Goal: Communication & Community: Answer question/provide support

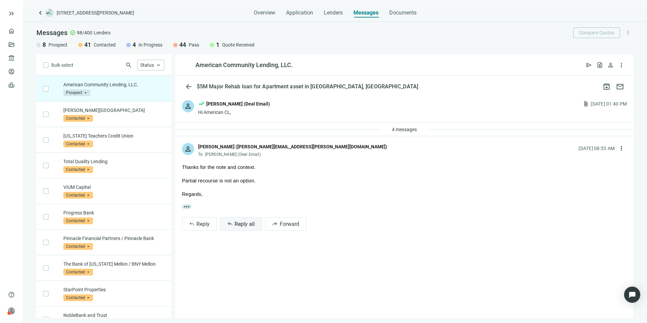
click at [237, 225] on span "Reply all" at bounding box center [245, 224] width 20 height 6
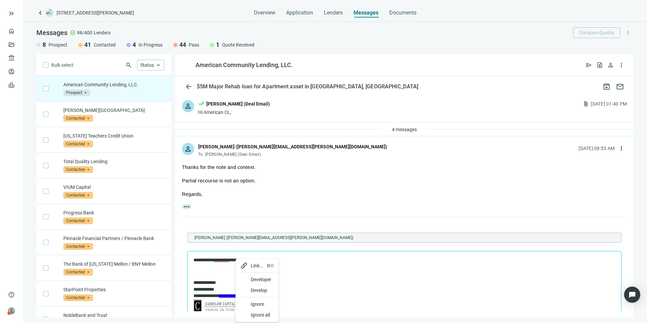
click at [245, 277] on div at bounding box center [244, 279] width 8 height 8
click at [272, 205] on div "fine with" at bounding box center [279, 207] width 23 height 8
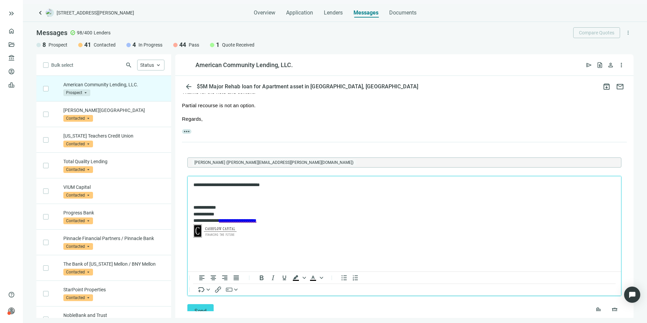
scroll to position [94, 0]
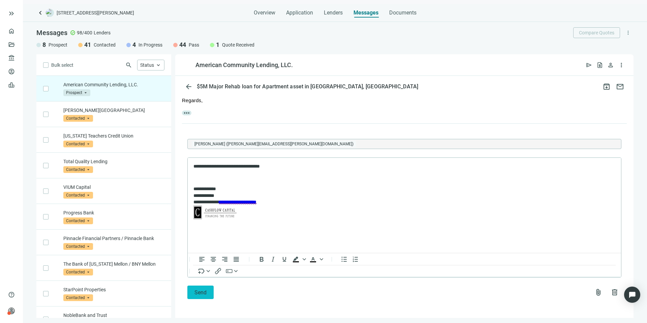
click at [210, 290] on button "Send" at bounding box center [200, 292] width 26 height 13
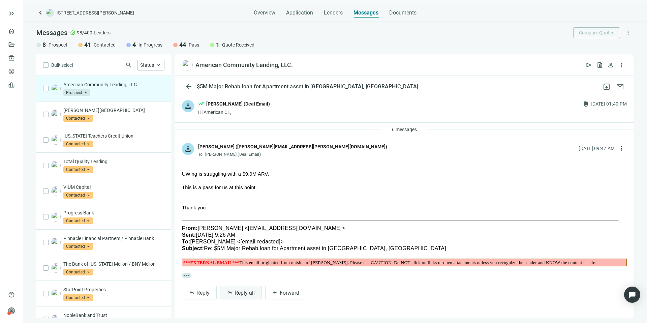
click at [245, 293] on span "Reply all" at bounding box center [245, 293] width 20 height 6
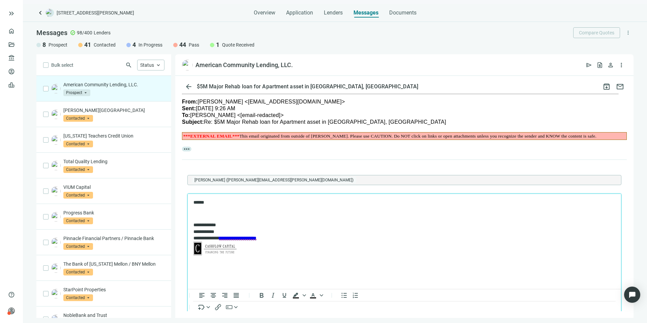
scroll to position [163, 0]
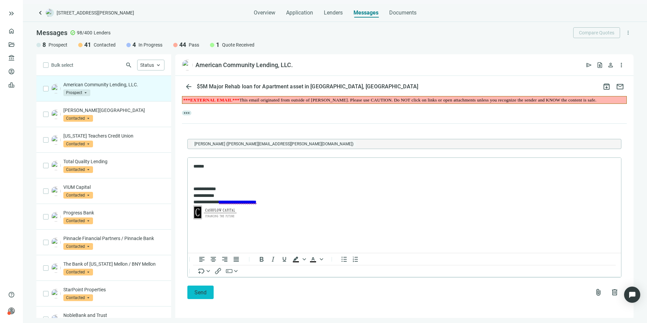
click at [210, 293] on button "Send" at bounding box center [200, 292] width 26 height 13
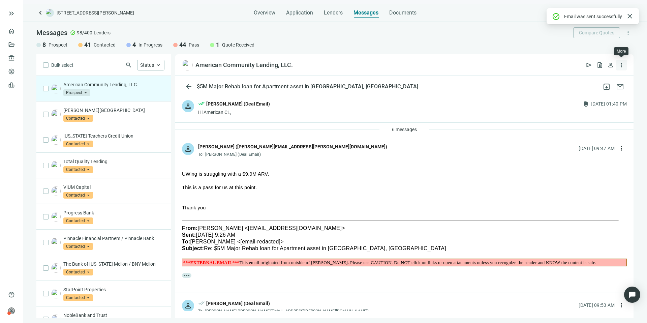
click at [620, 65] on span "more_vert" at bounding box center [621, 65] width 7 height 7
click at [78, 93] on span "Prospect" at bounding box center [76, 92] width 27 height 7
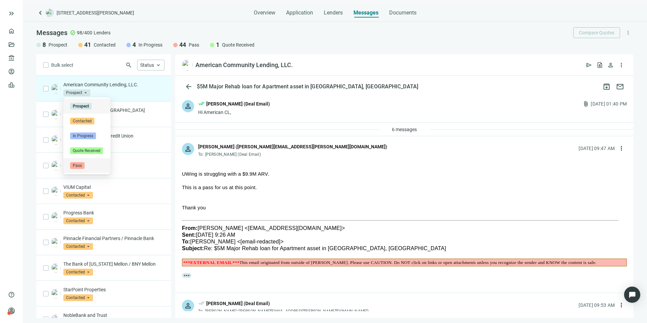
click at [82, 164] on span "Pass" at bounding box center [77, 165] width 14 height 7
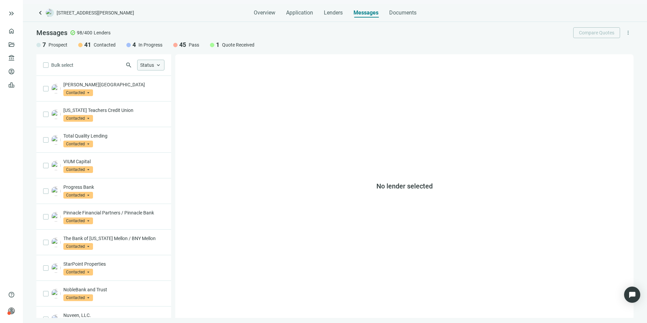
click at [150, 66] on span "Status" at bounding box center [147, 64] width 14 height 5
click at [100, 69] on div "Bulk select search Status close Prospect Only Contacted Only In Progress Only Q…" at bounding box center [103, 186] width 135 height 264
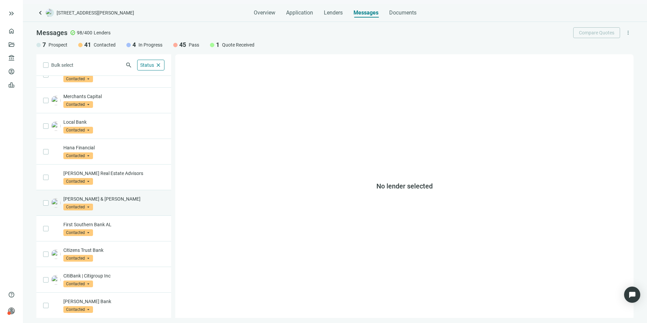
scroll to position [292, 0]
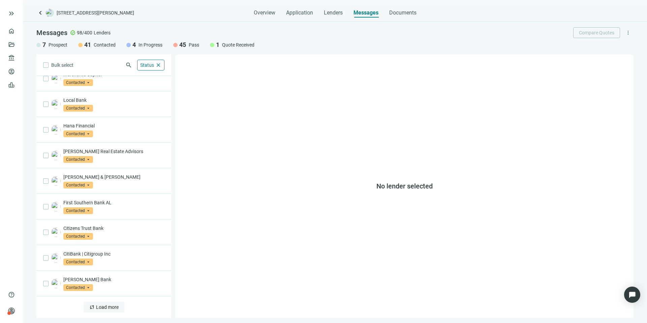
click at [97, 307] on span "Load more" at bounding box center [107, 306] width 23 height 5
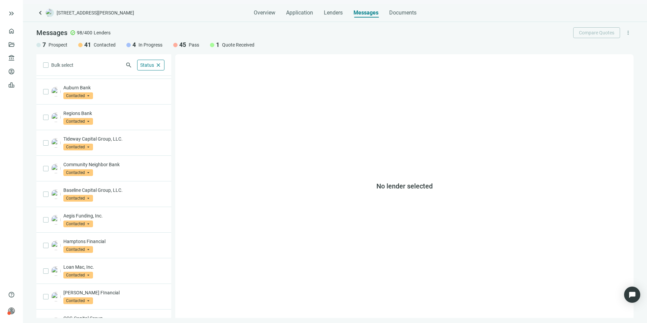
scroll to position [805, 0]
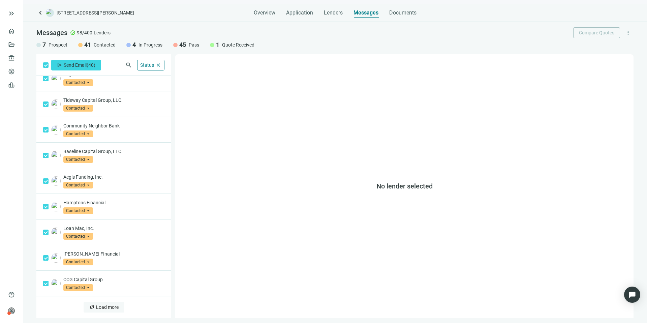
click at [104, 307] on span "Load more" at bounding box center [107, 306] width 23 height 5
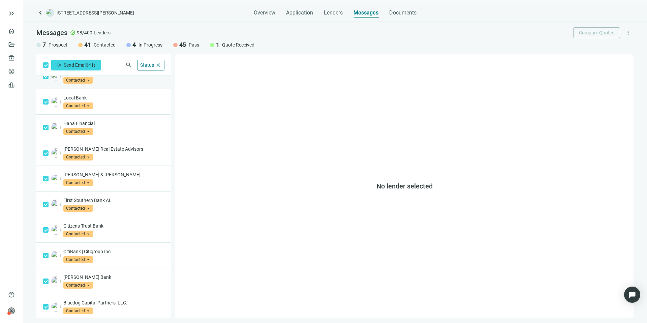
scroll to position [110, 0]
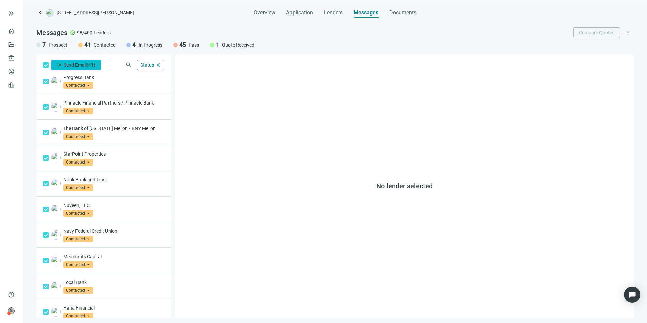
click at [78, 67] on button "send Send Email ( 41 )" at bounding box center [76, 65] width 50 height 11
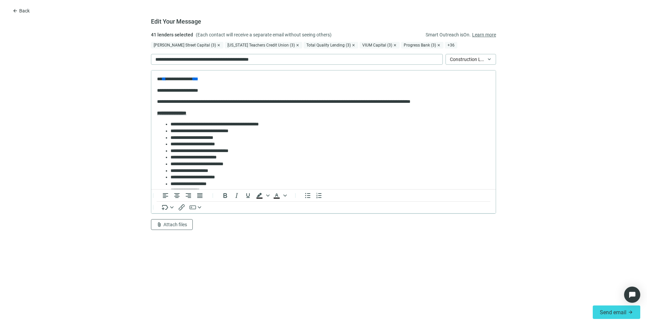
scroll to position [0, 0]
drag, startPoint x: 258, startPoint y: 150, endPoint x: 229, endPoint y: 152, distance: 29.7
click at [229, 152] on li "**********" at bounding box center [328, 151] width 315 height 7
click at [297, 100] on p "**********" at bounding box center [321, 101] width 328 height 7
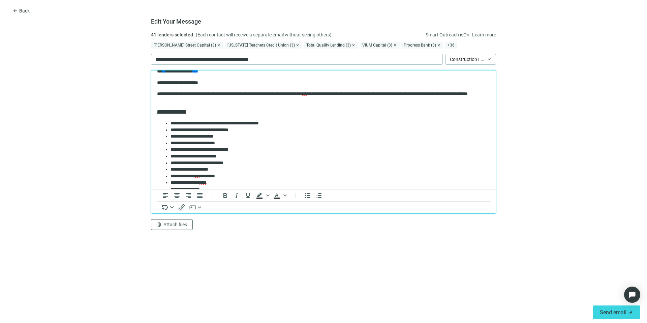
scroll to position [9, 0]
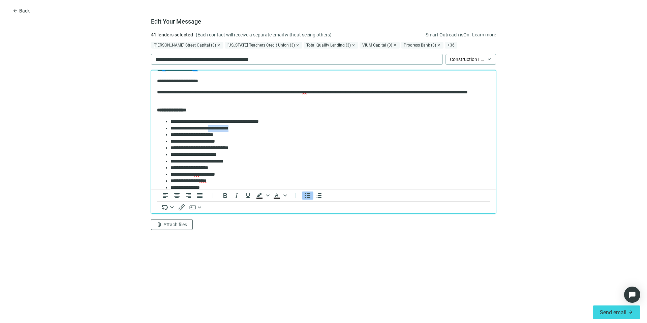
drag, startPoint x: 251, startPoint y: 128, endPoint x: 220, endPoint y: 128, distance: 31.0
click at [220, 128] on li "**********" at bounding box center [328, 128] width 315 height 7
click at [211, 154] on li "**********" at bounding box center [328, 154] width 315 height 7
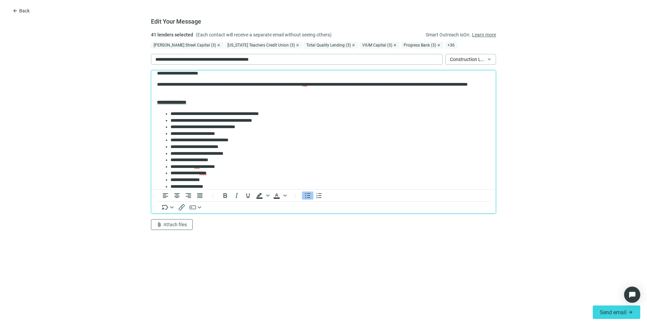
scroll to position [22, 0]
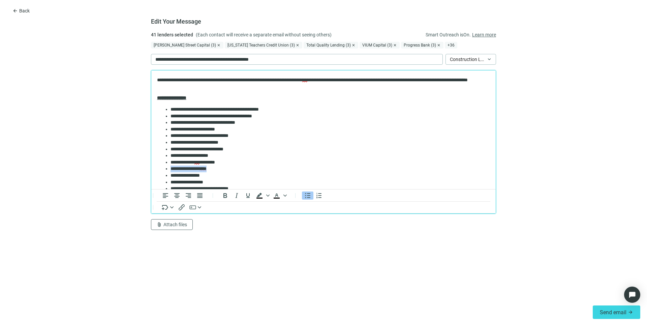
drag, startPoint x: 228, startPoint y: 169, endPoint x: 161, endPoint y: 169, distance: 66.8
click at [161, 169] on ul "**********" at bounding box center [323, 175] width 333 height 139
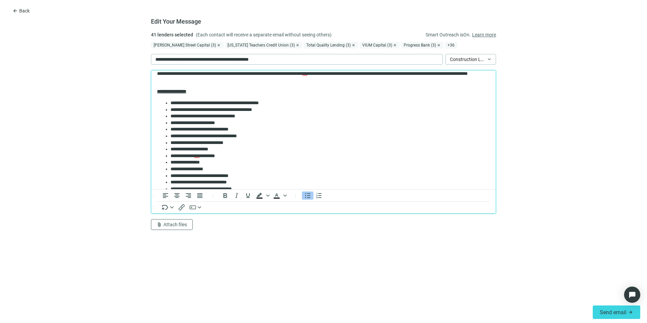
scroll to position [28, 0]
click at [192, 161] on li "**********" at bounding box center [328, 162] width 315 height 7
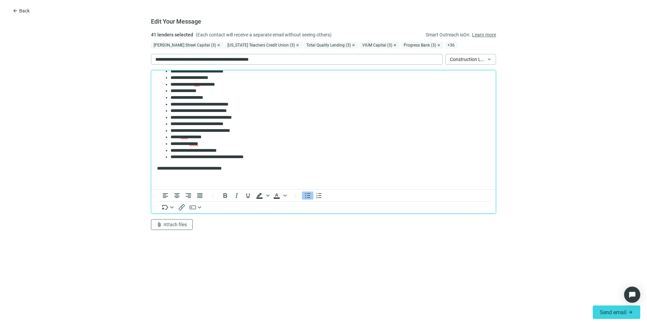
scroll to position [100, 0]
drag, startPoint x: 255, startPoint y: 132, endPoint x: 214, endPoint y: 128, distance: 41.7
click at [214, 128] on li "**********" at bounding box center [328, 129] width 315 height 7
click at [254, 108] on li "**********" at bounding box center [328, 110] width 315 height 7
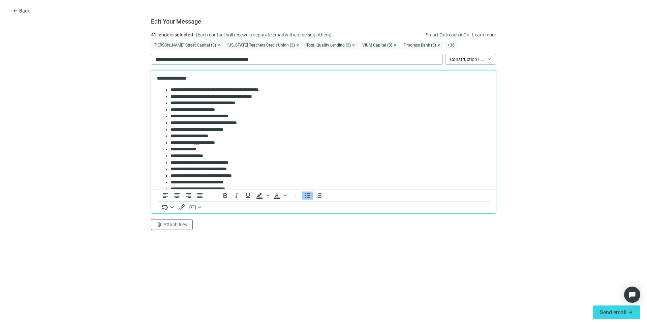
scroll to position [16, 0]
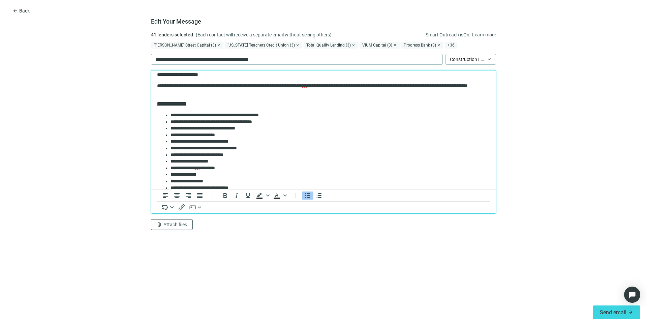
click at [241, 94] on p "**********" at bounding box center [321, 89] width 328 height 13
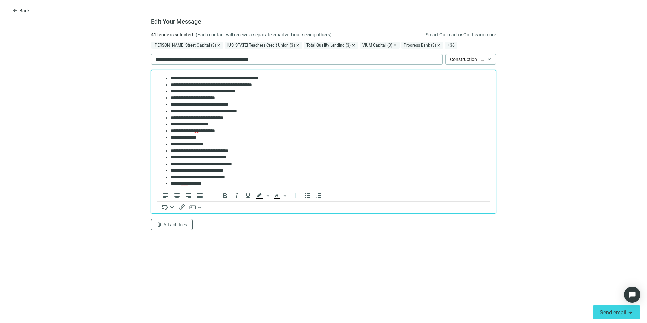
scroll to position [58, 0]
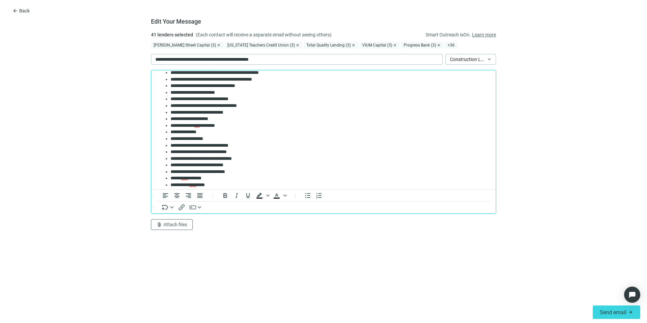
click at [251, 154] on li "**********" at bounding box center [328, 152] width 315 height 7
click at [458, 61] on span "Construction Loan/Rehab/Fix&Flip Request" at bounding box center [471, 59] width 42 height 10
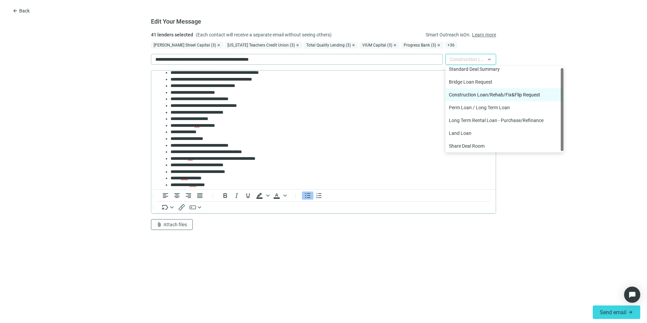
scroll to position [0, 0]
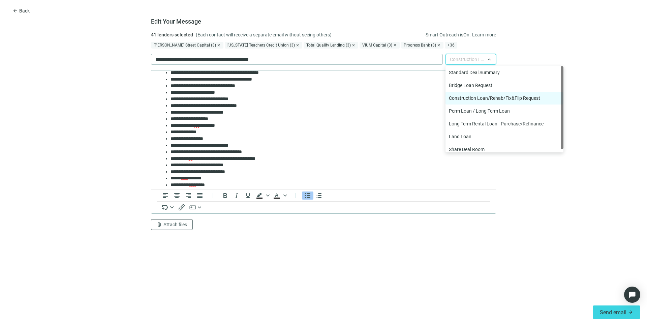
click at [483, 98] on div "Construction Loan/Rehab/Fix&Flip Request" at bounding box center [504, 97] width 111 height 7
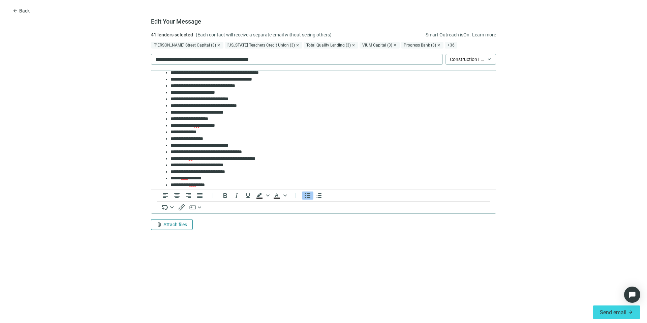
click at [183, 224] on span "Attach files" at bounding box center [176, 224] width 24 height 5
click at [182, 201] on span "Сhoose from deal documents" at bounding box center [187, 198] width 61 height 5
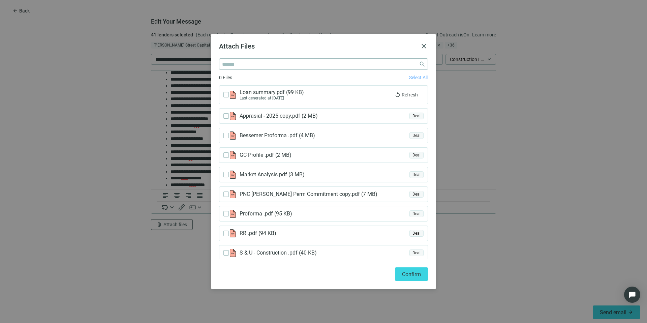
click at [412, 78] on span "Select All" at bounding box center [418, 77] width 19 height 5
click at [412, 277] on span "Confirm" at bounding box center [411, 274] width 19 height 6
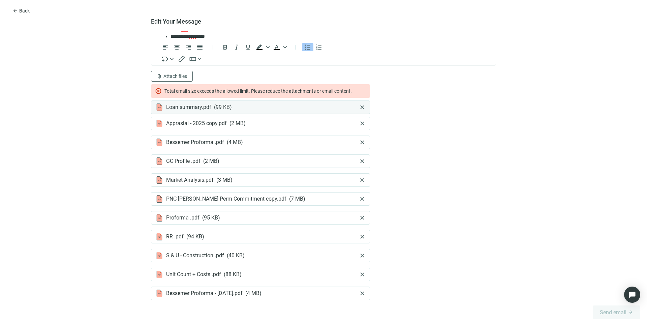
scroll to position [150, 0]
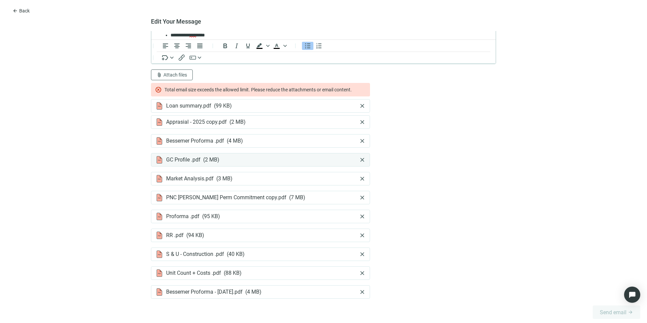
click at [359, 159] on span "close" at bounding box center [362, 159] width 7 height 7
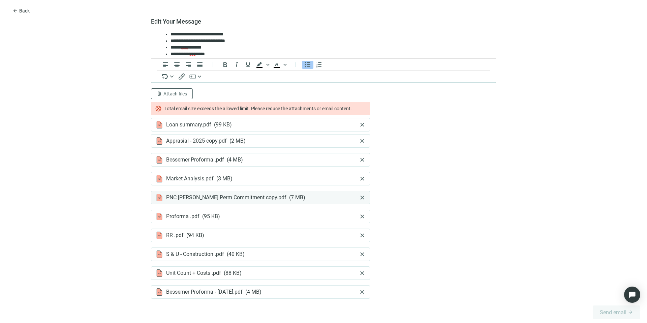
click at [359, 198] on span "close" at bounding box center [362, 197] width 7 height 7
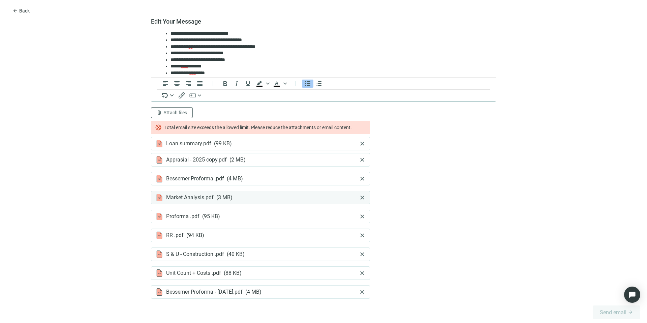
scroll to position [112, 0]
click at [360, 292] on span "close" at bounding box center [362, 292] width 7 height 7
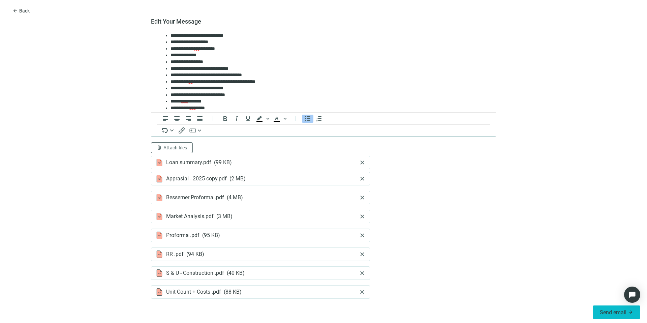
click at [616, 307] on button "Send email arrow_forward" at bounding box center [617, 312] width 48 height 13
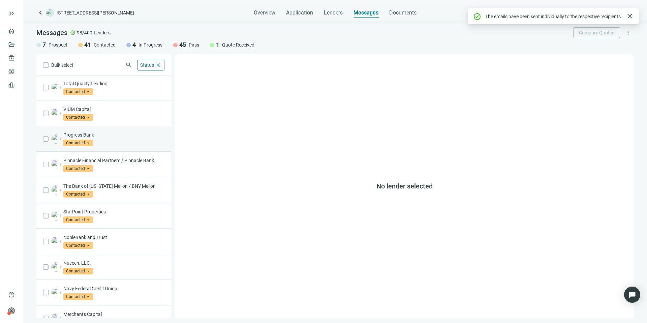
scroll to position [0, 0]
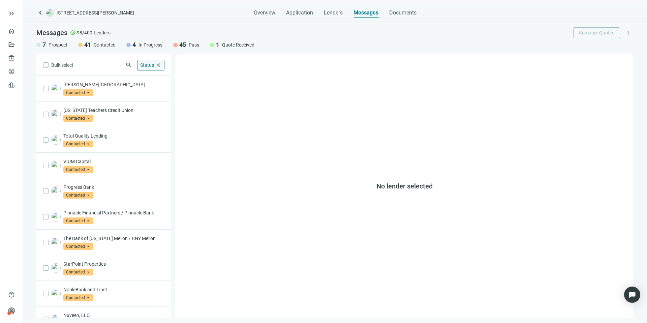
click at [141, 65] on span "Status" at bounding box center [147, 64] width 14 height 5
click at [153, 101] on span "In Progress" at bounding box center [164, 103] width 26 height 7
click at [102, 69] on div "Bulk select search Status close Prospect Only Contacted Only In Progress Only Q…" at bounding box center [103, 186] width 135 height 264
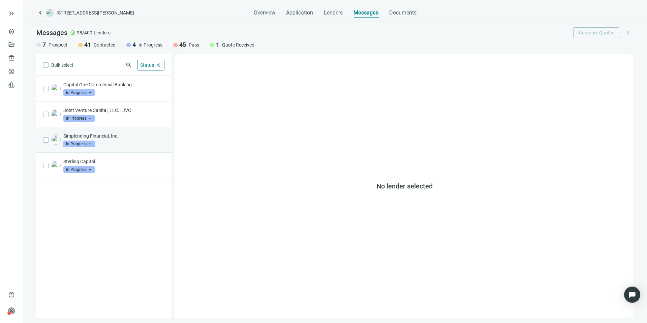
click at [123, 134] on p "Simplending Financial, Inc." at bounding box center [113, 136] width 101 height 7
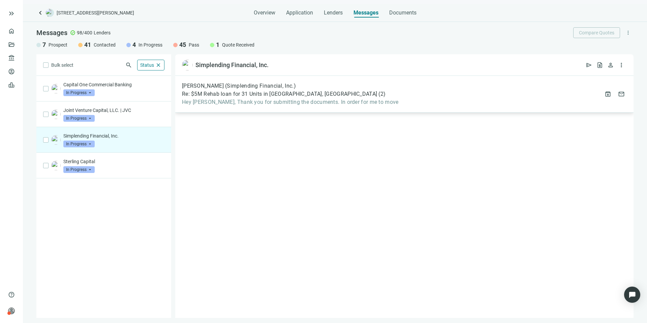
click at [389, 96] on div "[PERSON_NAME] (Simplending Financial, Inc.) Re: $5M Rehab loan for 31 Units in …" at bounding box center [404, 94] width 459 height 37
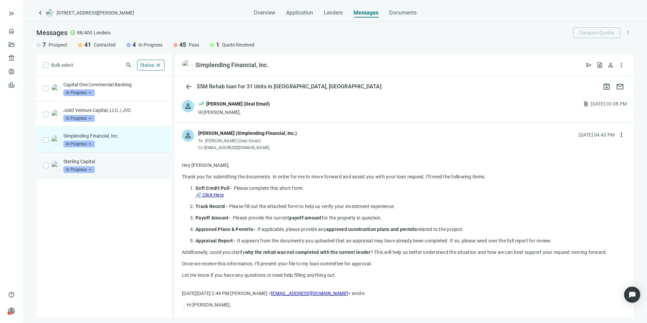
click at [141, 157] on div "Sterling Capital In Progress arrow_drop_down" at bounding box center [103, 166] width 135 height 26
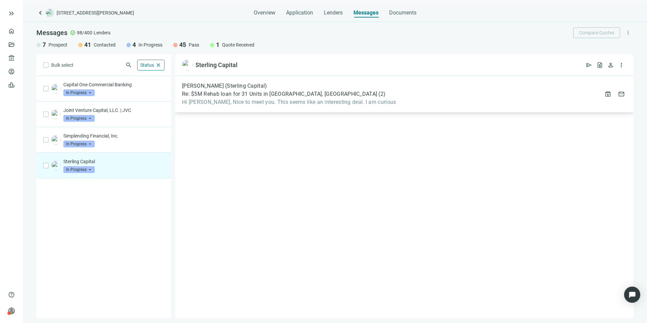
click at [385, 91] on div "[PERSON_NAME] (Sterling Capital) Re: $5M Rehab loan for 31 Units in Bessemer, […" at bounding box center [404, 94] width 459 height 37
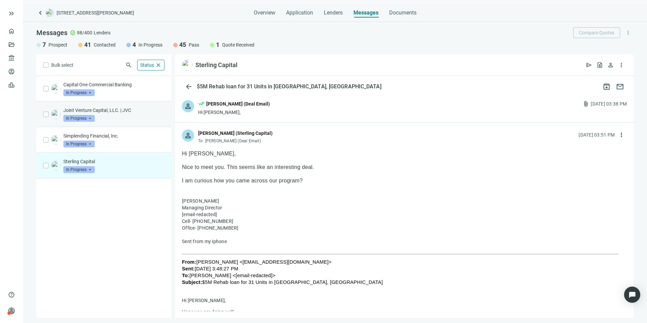
click at [127, 109] on p "Joint Venture Capital, LLC. | JVC" at bounding box center [113, 110] width 101 height 7
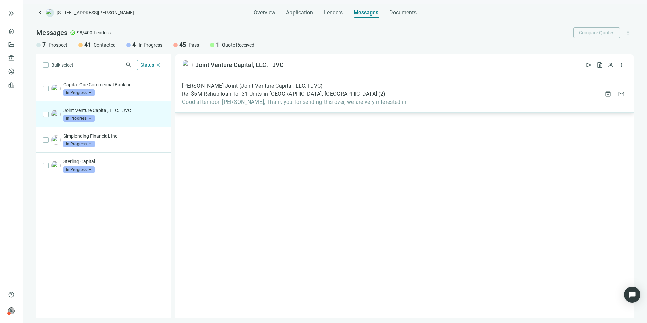
click at [385, 93] on div "[PERSON_NAME] Joint (Joint Venture Capital, LLC. | JVC) Re: $5M Rehab loan for …" at bounding box center [404, 94] width 459 height 37
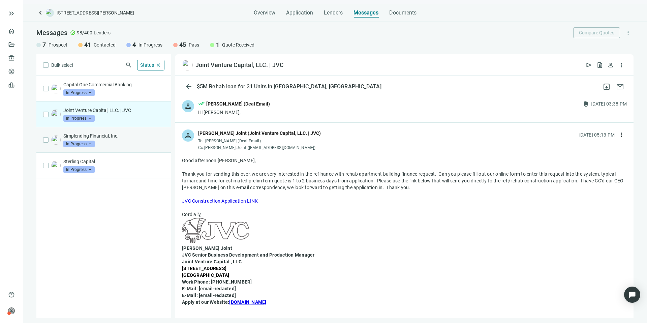
click at [147, 138] on p "Simplending Financial, Inc." at bounding box center [113, 136] width 101 height 7
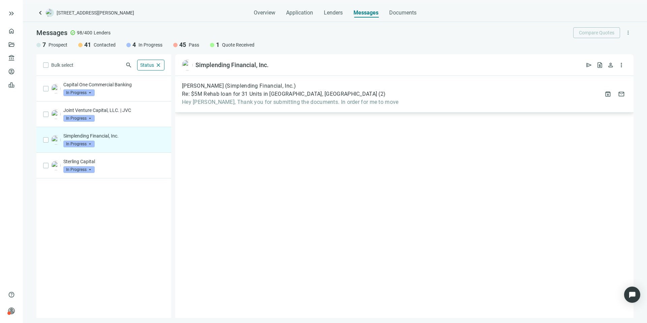
click at [339, 101] on span "Hey [PERSON_NAME], Thank you for submitting the documents. In order for me to m…" at bounding box center [290, 102] width 217 height 7
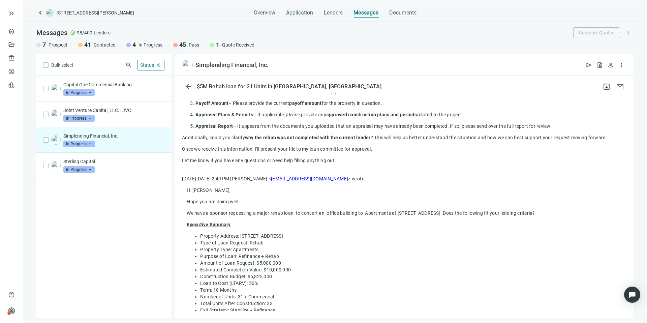
scroll to position [51, 0]
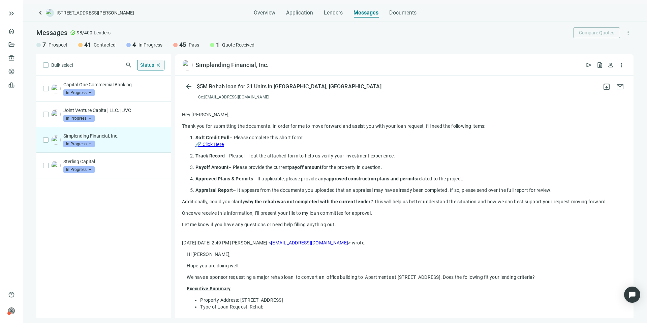
click at [144, 65] on span "Status" at bounding box center [147, 64] width 14 height 5
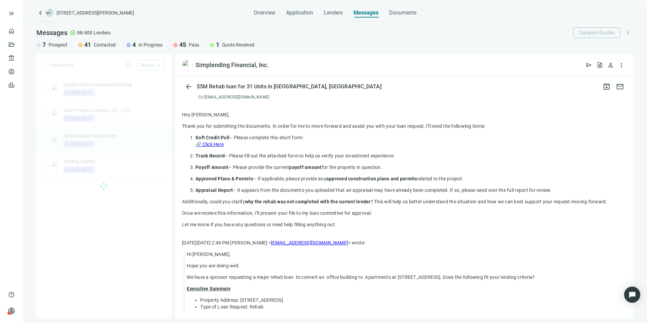
click at [111, 69] on div "Bulk select search Status close Prospect Only Contacted Only In Progress Only Q…" at bounding box center [103, 186] width 135 height 264
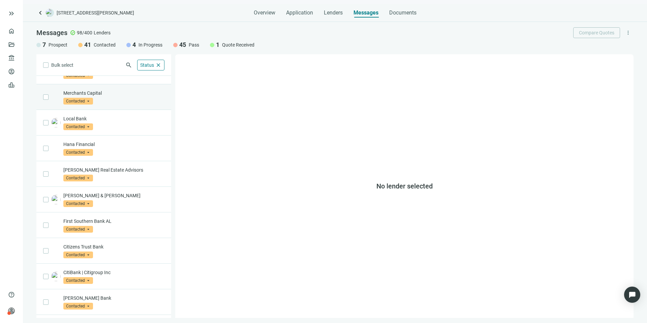
scroll to position [292, 0]
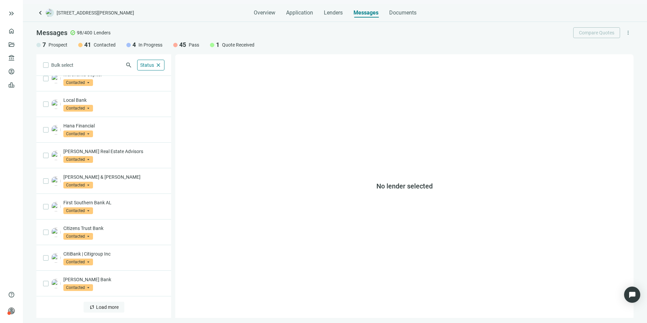
click at [104, 307] on span "Load more" at bounding box center [107, 306] width 23 height 5
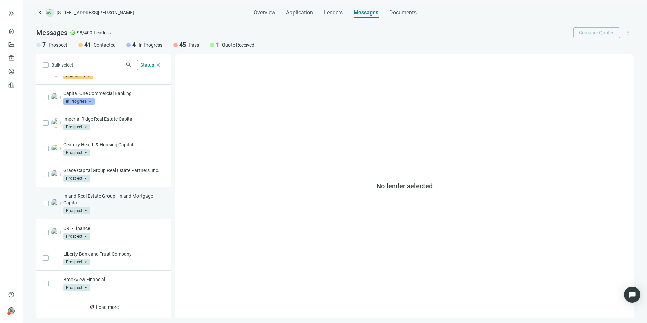
scroll to position [818, 0]
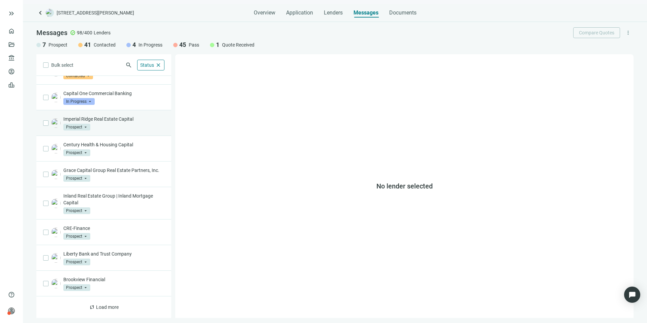
click at [116, 124] on div "Imperial Ridge Real Estate Capital Prospect arrow_drop_down" at bounding box center [103, 123] width 135 height 26
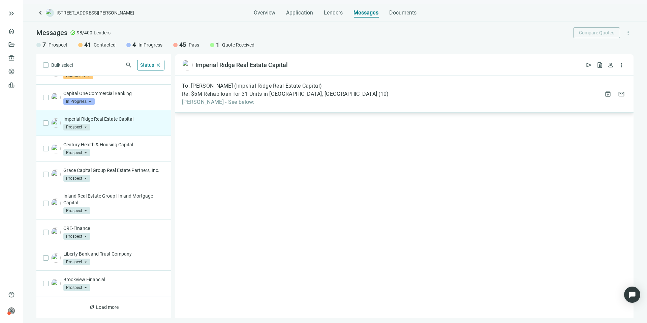
click at [304, 109] on div "To: [PERSON_NAME] (Imperial Ridge Real Estate Capital) Re: $5M Rehab loan for 3…" at bounding box center [404, 94] width 459 height 37
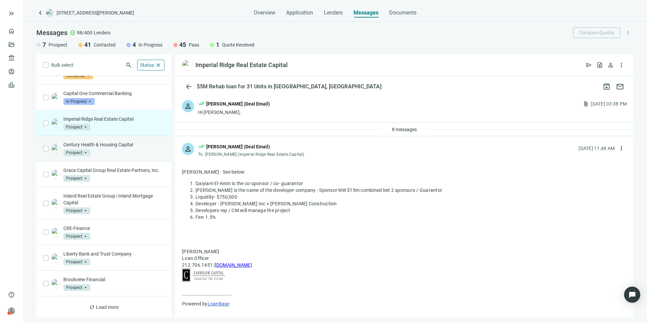
click at [135, 142] on div "Century Health & Housing Capital Prospect arrow_drop_down" at bounding box center [113, 148] width 101 height 15
